Goal: Task Accomplishment & Management: Manage account settings

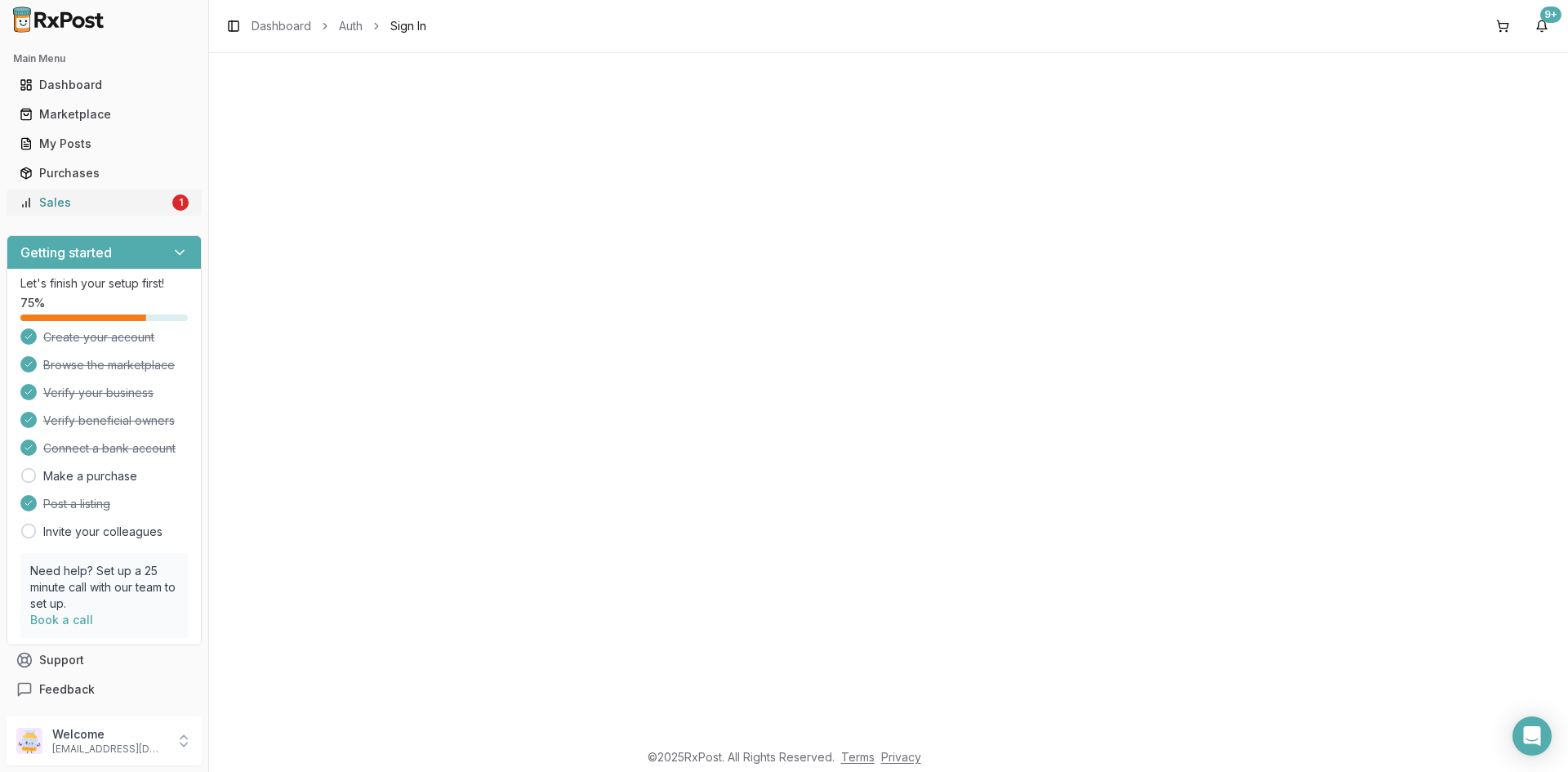
click at [127, 214] on link "Sales 1" at bounding box center [104, 203] width 182 height 30
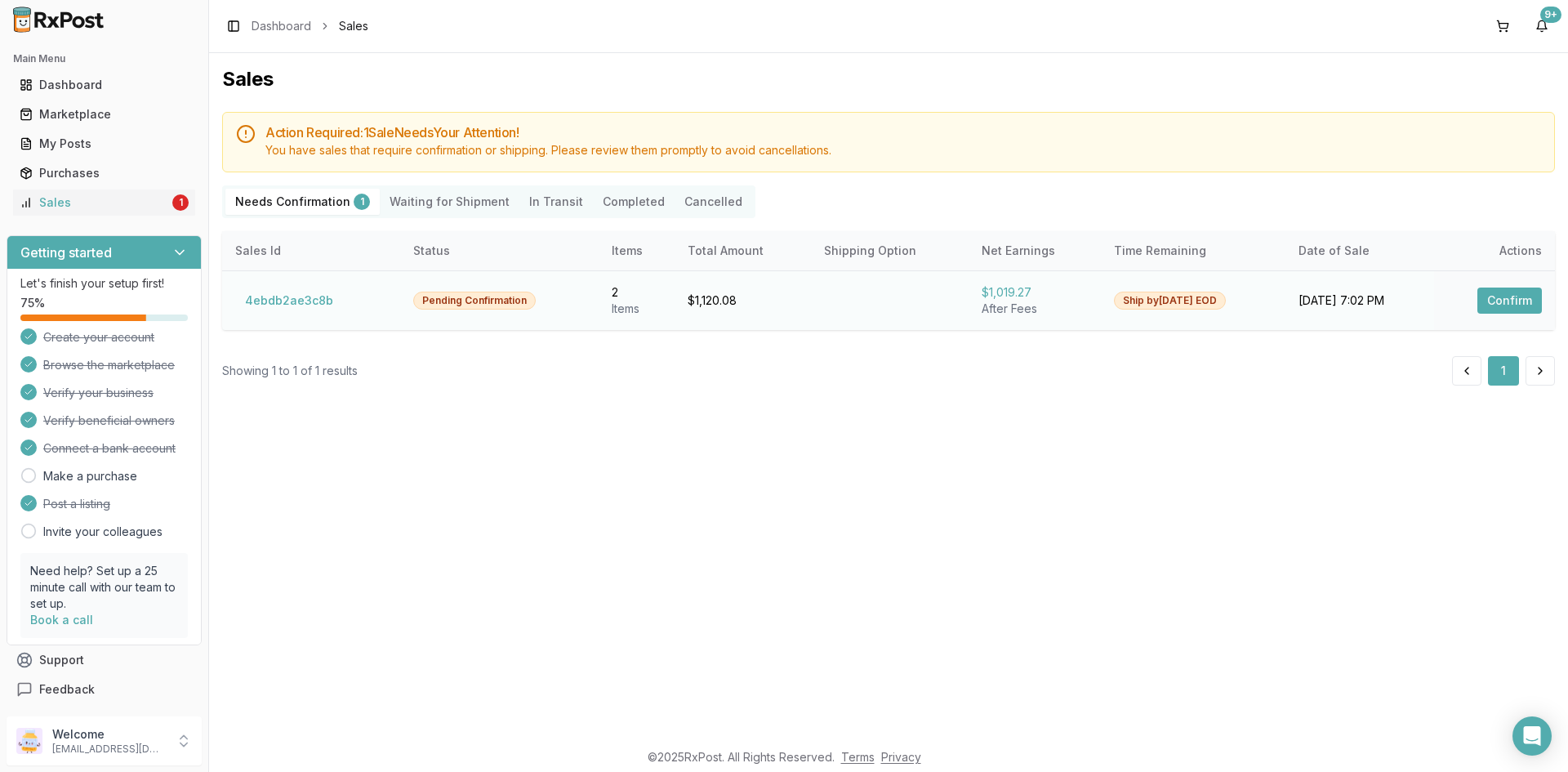
click at [1509, 301] on button "Confirm" at bounding box center [1509, 301] width 65 height 26
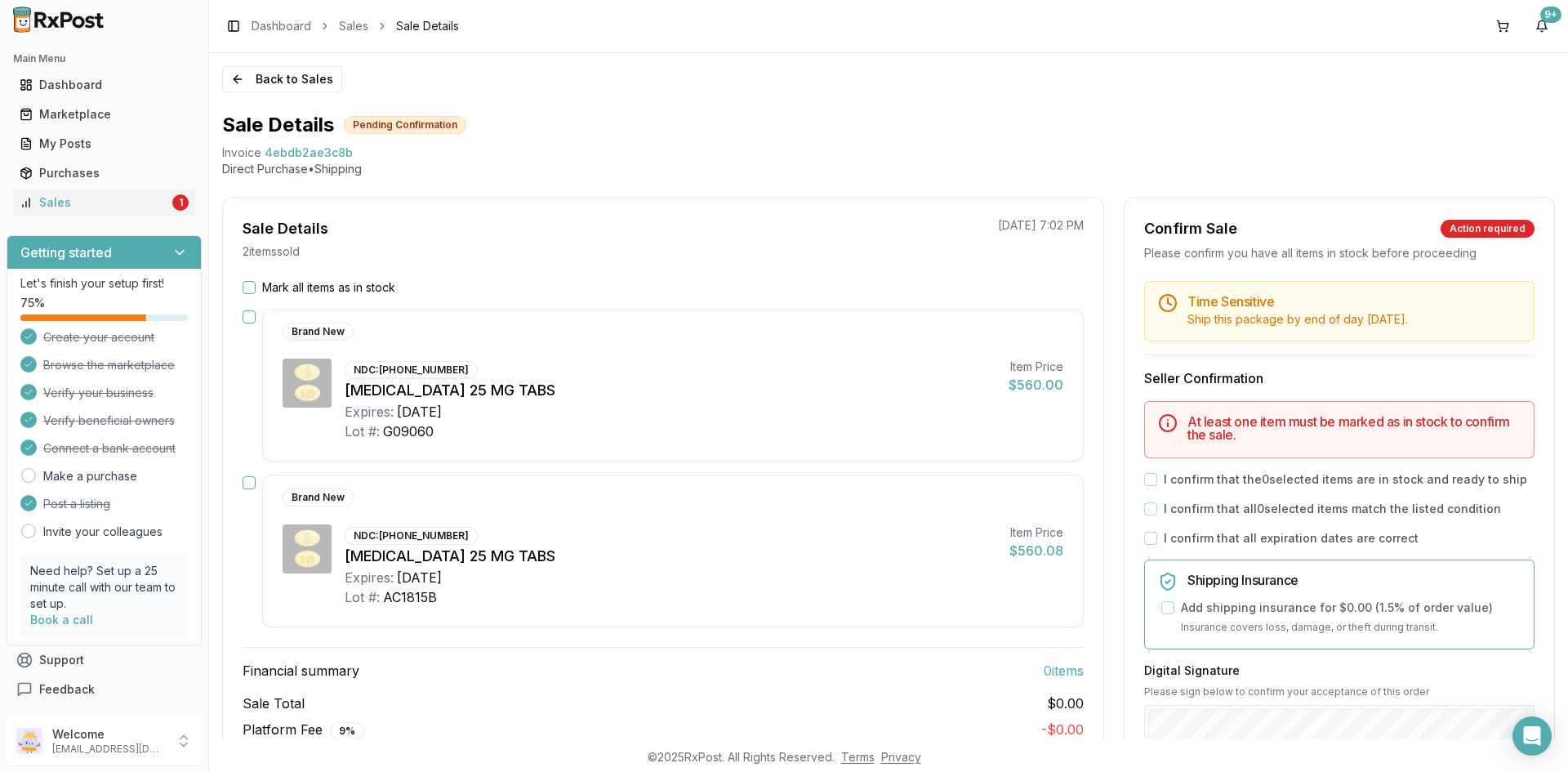
click at [249, 291] on button "Mark all items as in stock" at bounding box center [249, 287] width 13 height 13
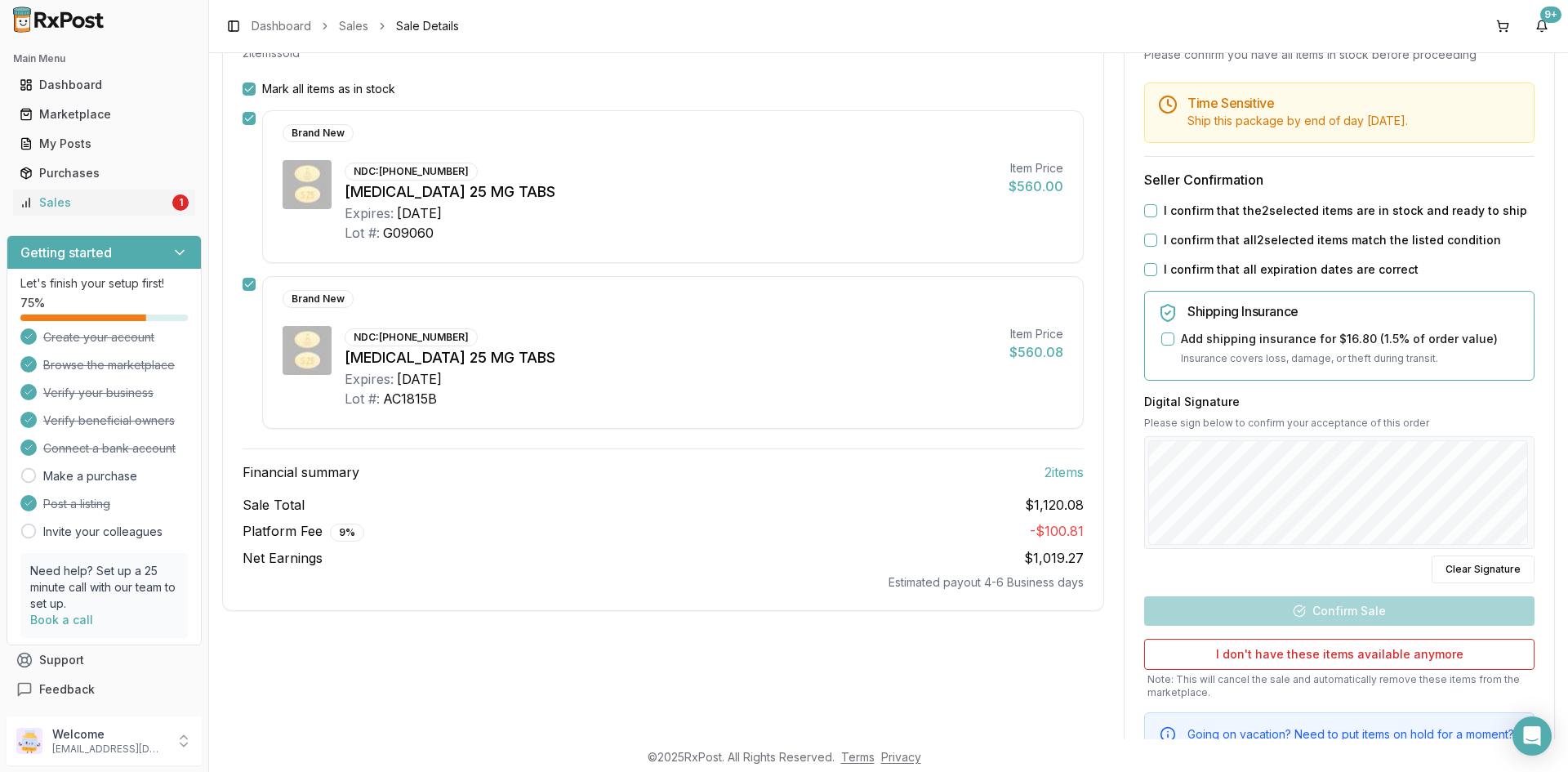
scroll to position [245, 0]
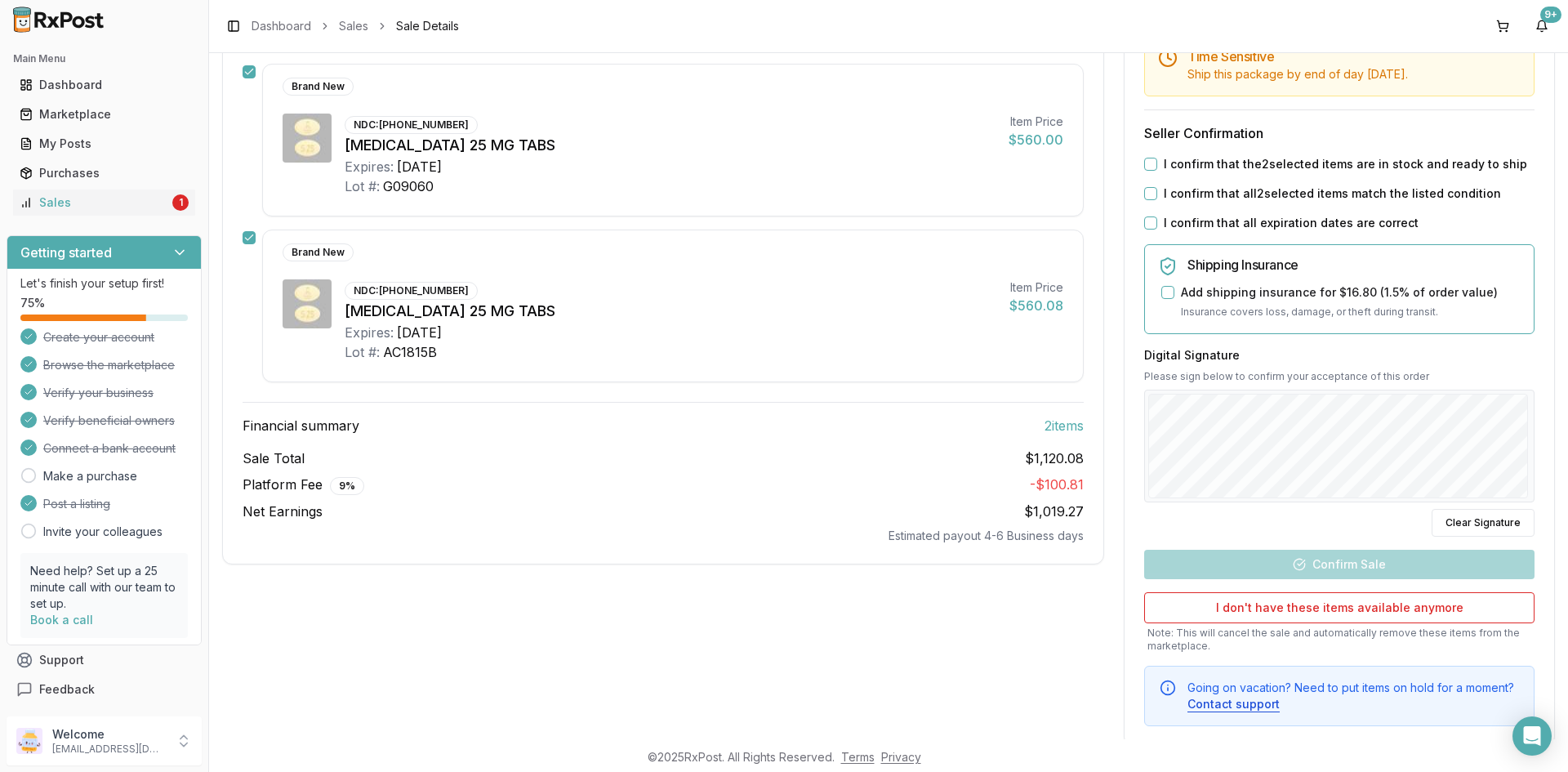
click at [1146, 164] on button "I confirm that the 2 selected items are in stock and ready to ship" at bounding box center [1150, 164] width 13 height 13
click at [1144, 194] on button "I confirm that all 2 selected items match the listed condition" at bounding box center [1150, 194] width 13 height 13
click at [1147, 214] on div "Time Sensitive Ship this package by end of day Thursday, September 11th . Selle…" at bounding box center [1338, 381] width 429 height 690
click at [1147, 219] on button "I confirm that all expiration dates are correct" at bounding box center [1150, 223] width 13 height 13
click at [1567, 392] on div "Back to Sales Sale Details Pending Confirmation Invoice 4ebdb2ae3c8b Direct Pur…" at bounding box center [888, 396] width 1359 height 686
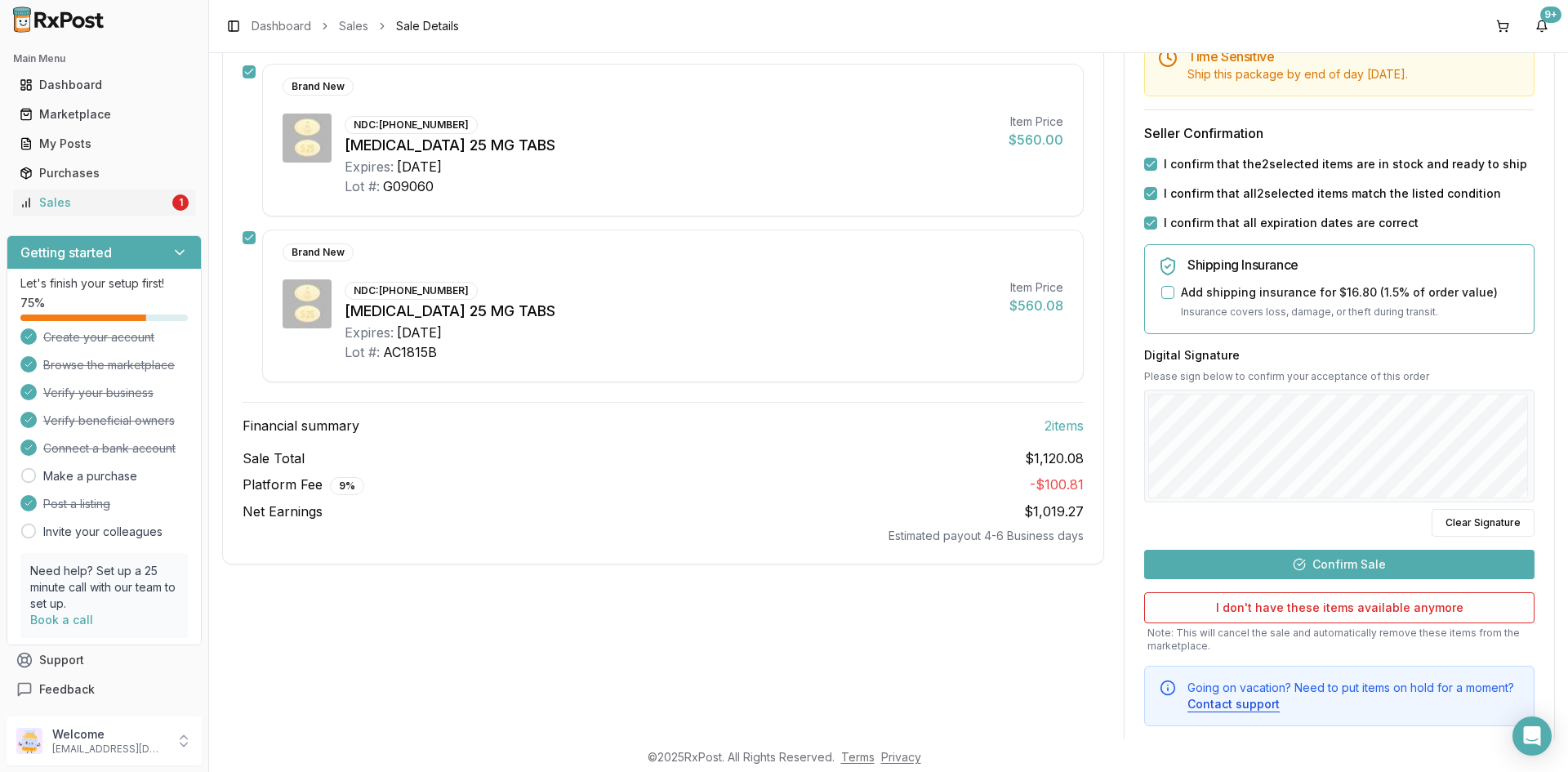
click at [1287, 556] on button "Confirm Sale" at bounding box center [1338, 564] width 390 height 30
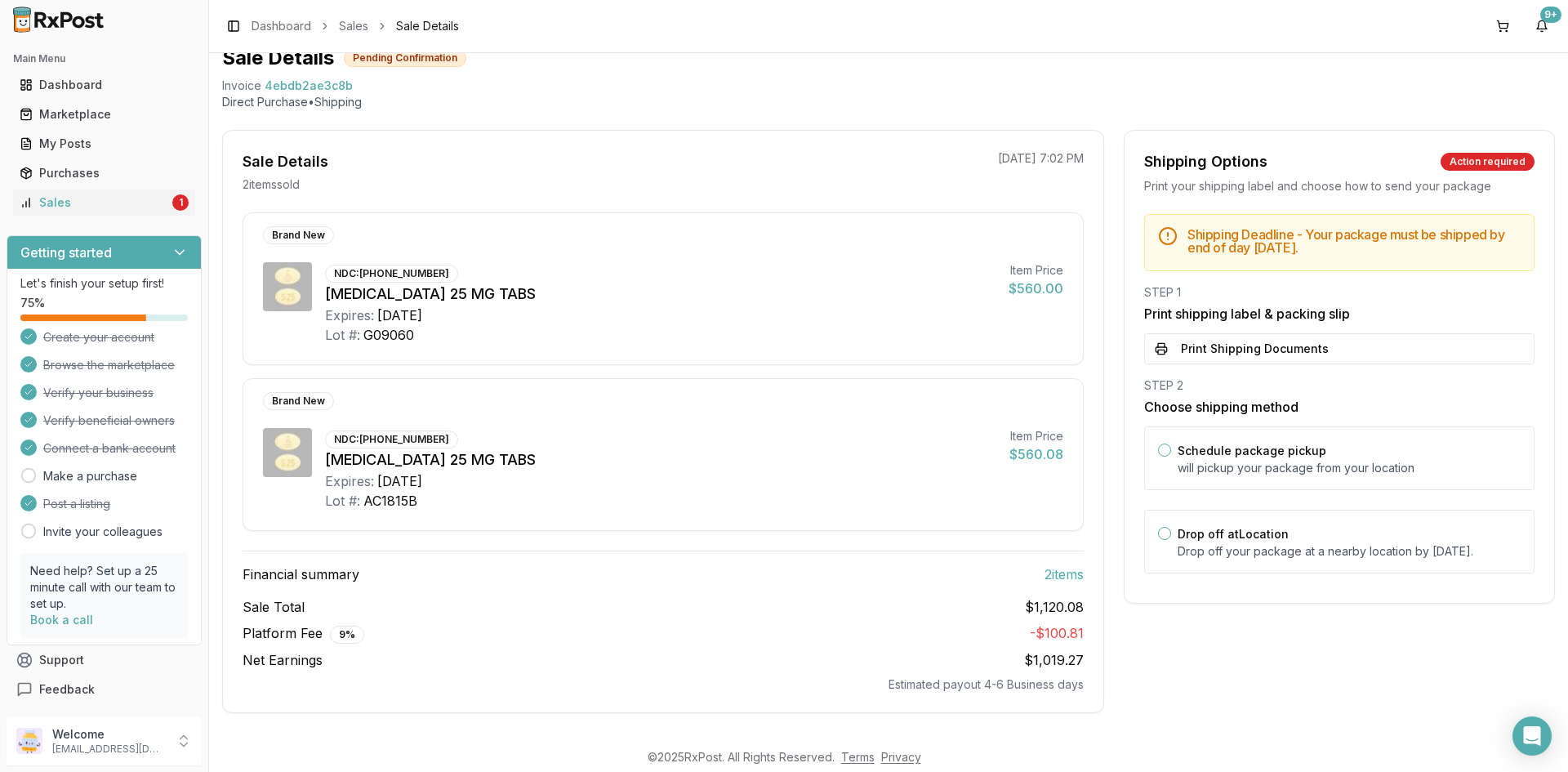
scroll to position [67, 0]
click at [1284, 339] on button "Print Shipping Documents" at bounding box center [1338, 349] width 390 height 31
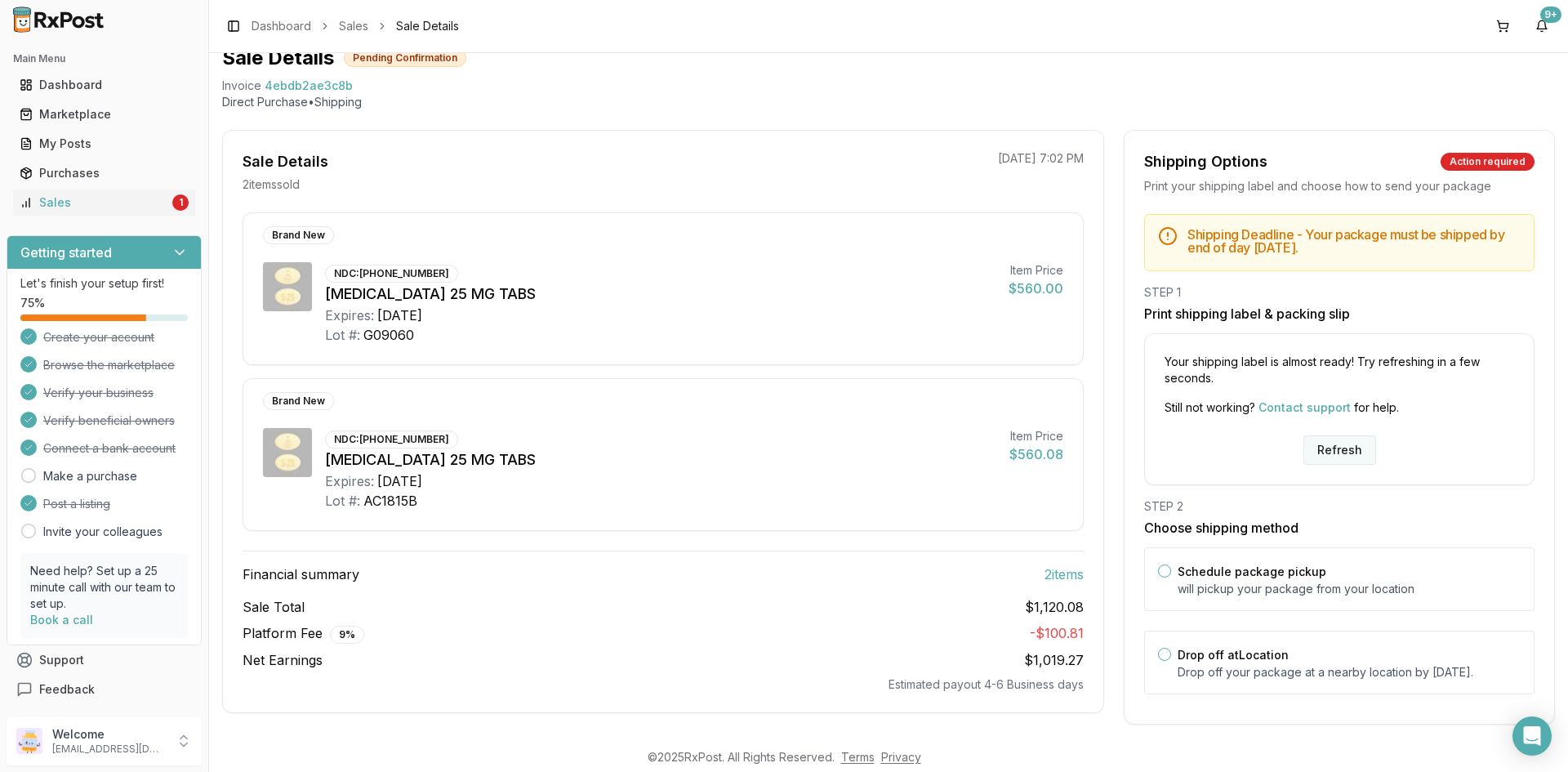
click at [1344, 455] on button "Refresh" at bounding box center [1339, 450] width 73 height 30
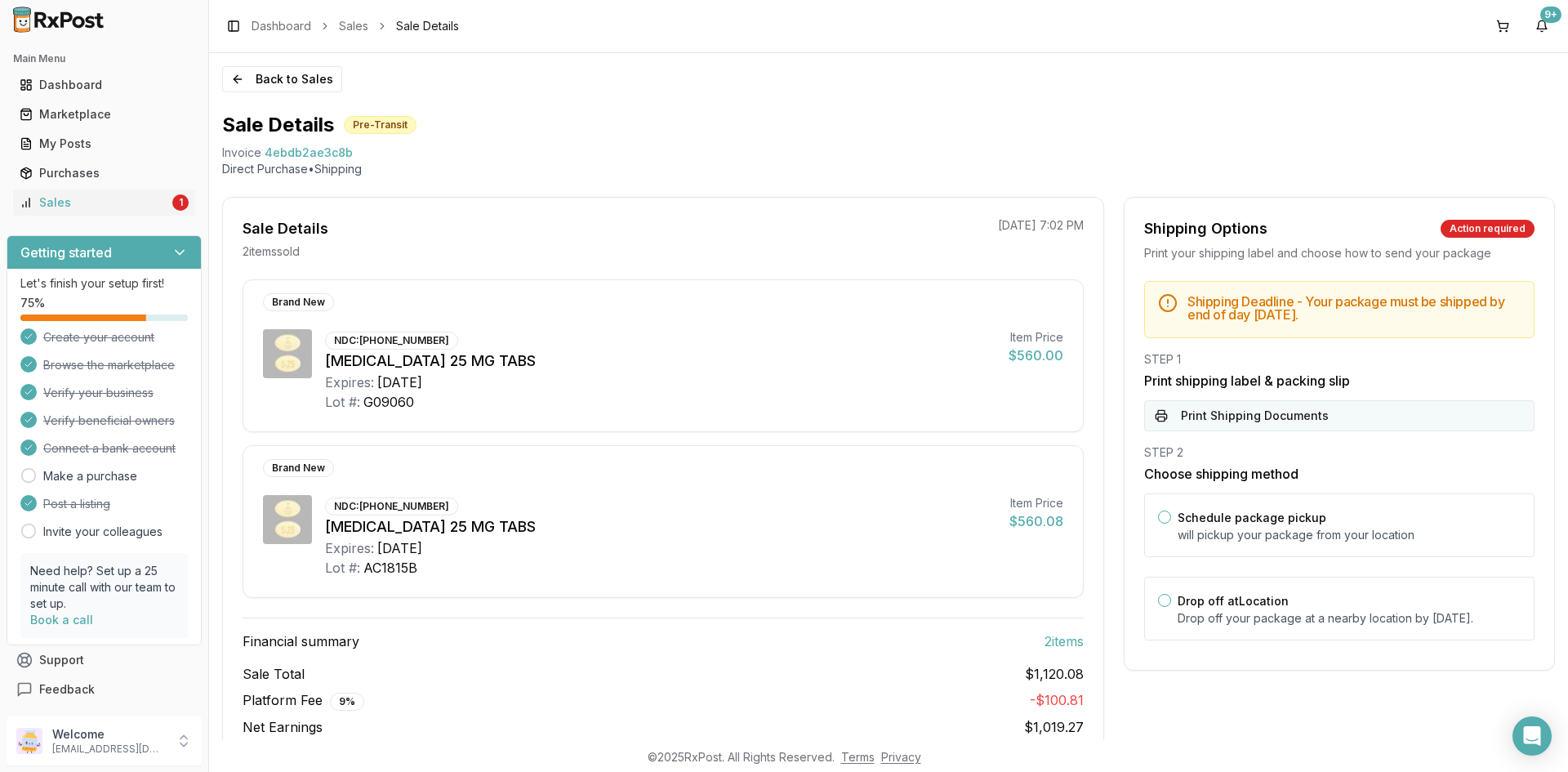
click at [1357, 411] on button "Print Shipping Documents" at bounding box center [1338, 416] width 390 height 31
click at [111, 194] on link "Sales 1" at bounding box center [104, 203] width 182 height 30
